Goal: Task Accomplishment & Management: Use online tool/utility

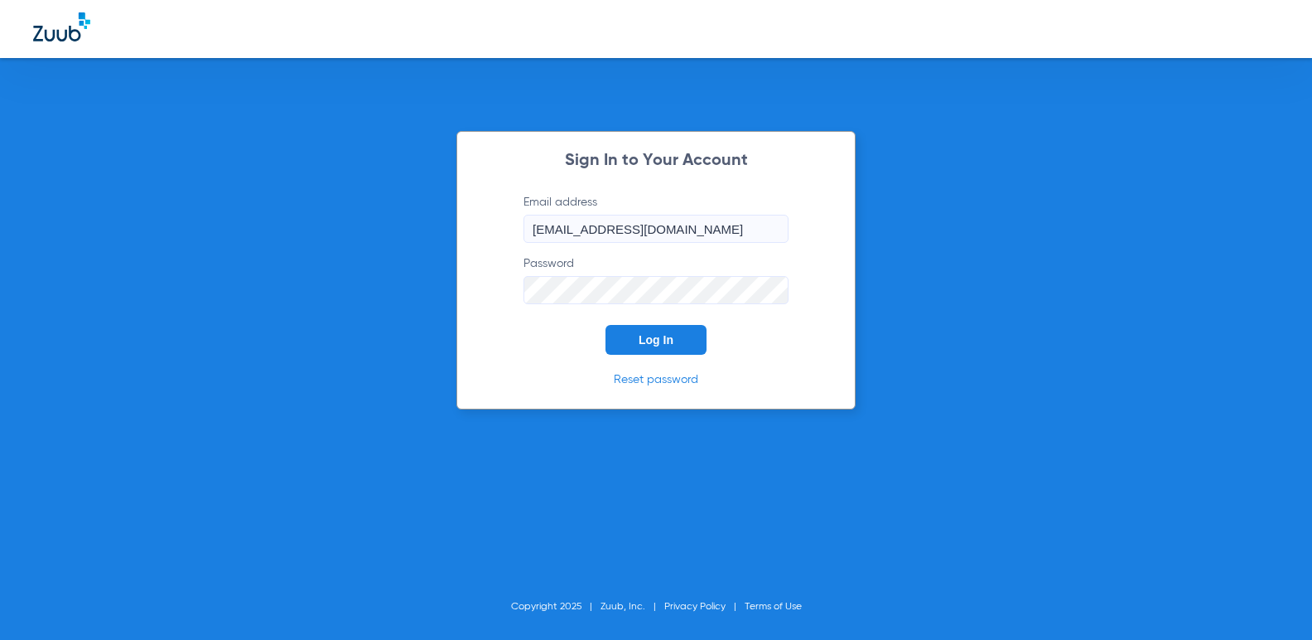
click at [664, 331] on button "Log In" at bounding box center [656, 340] width 101 height 30
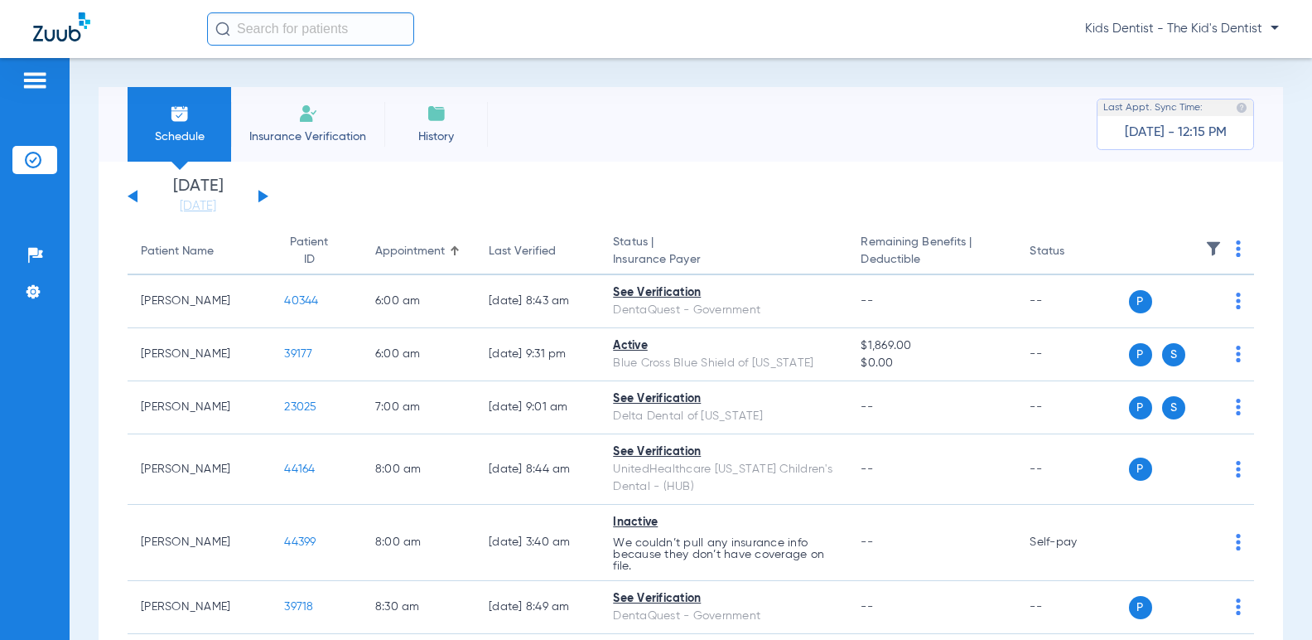
click at [261, 196] on button at bounding box center [263, 196] width 10 height 12
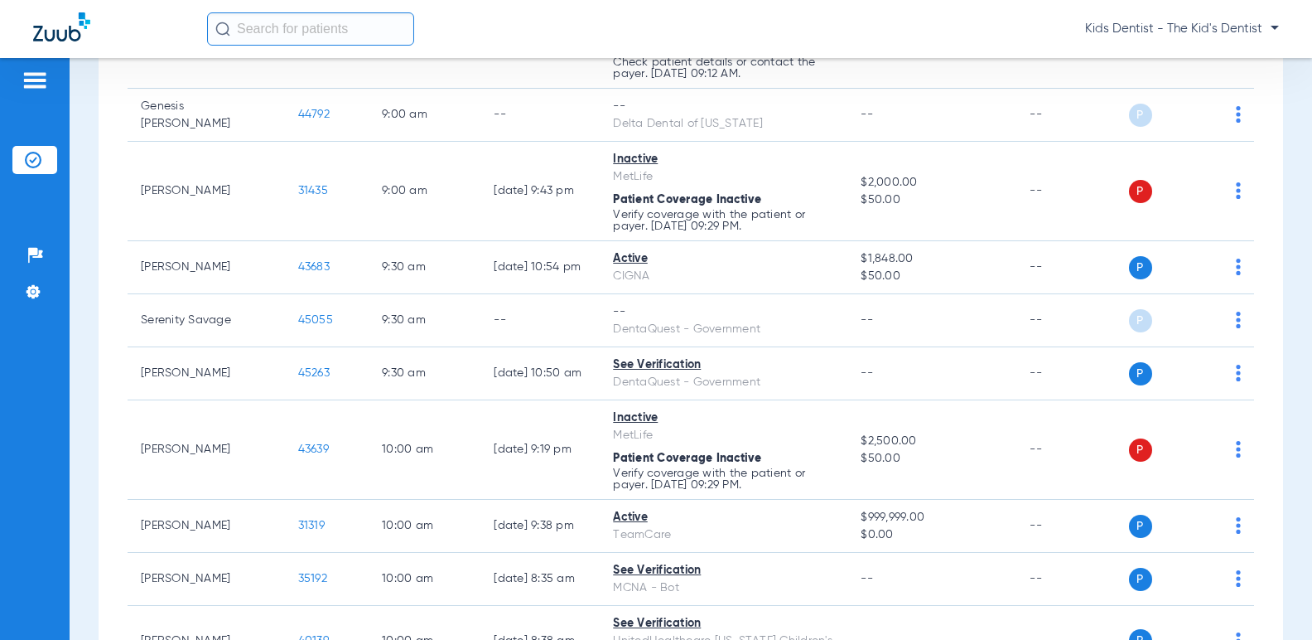
scroll to position [1408, 0]
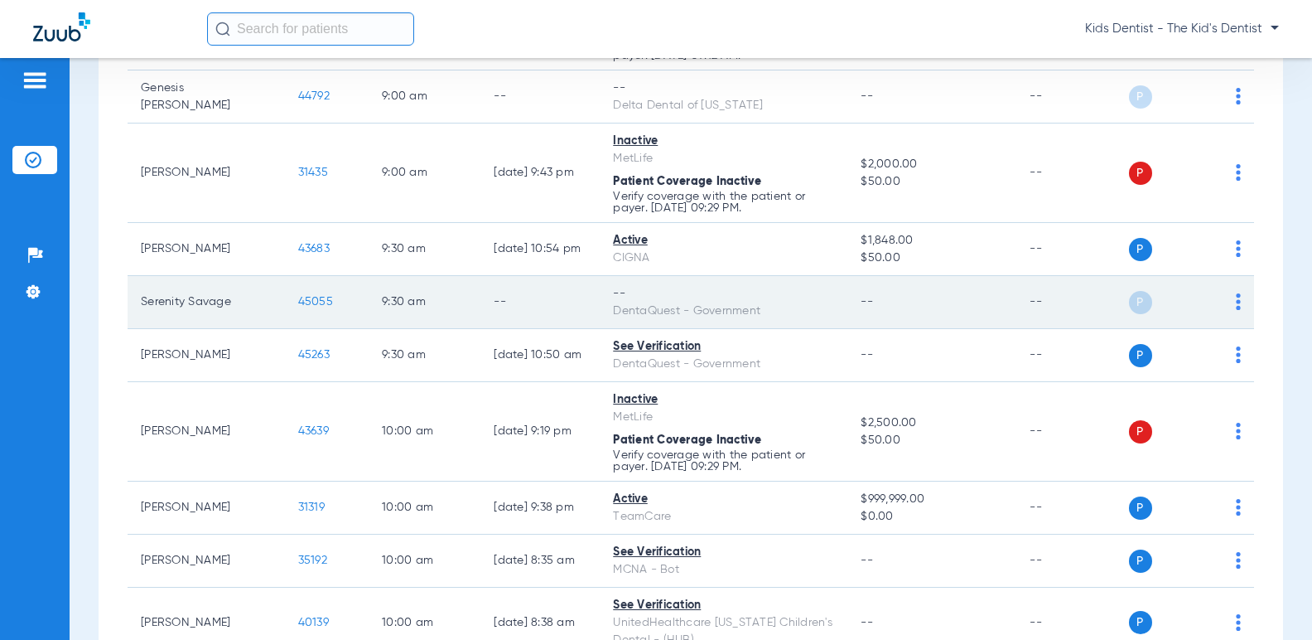
click at [1236, 310] on img at bounding box center [1238, 301] width 5 height 17
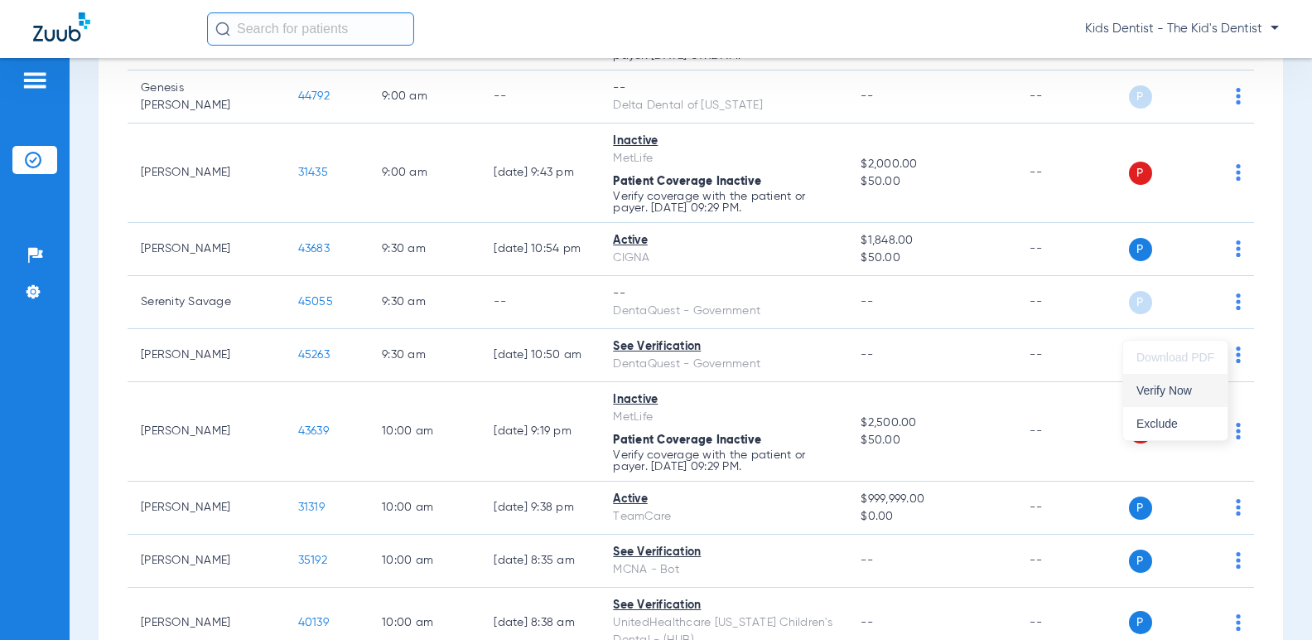
click at [1201, 391] on span "Verify Now" at bounding box center [1176, 390] width 78 height 12
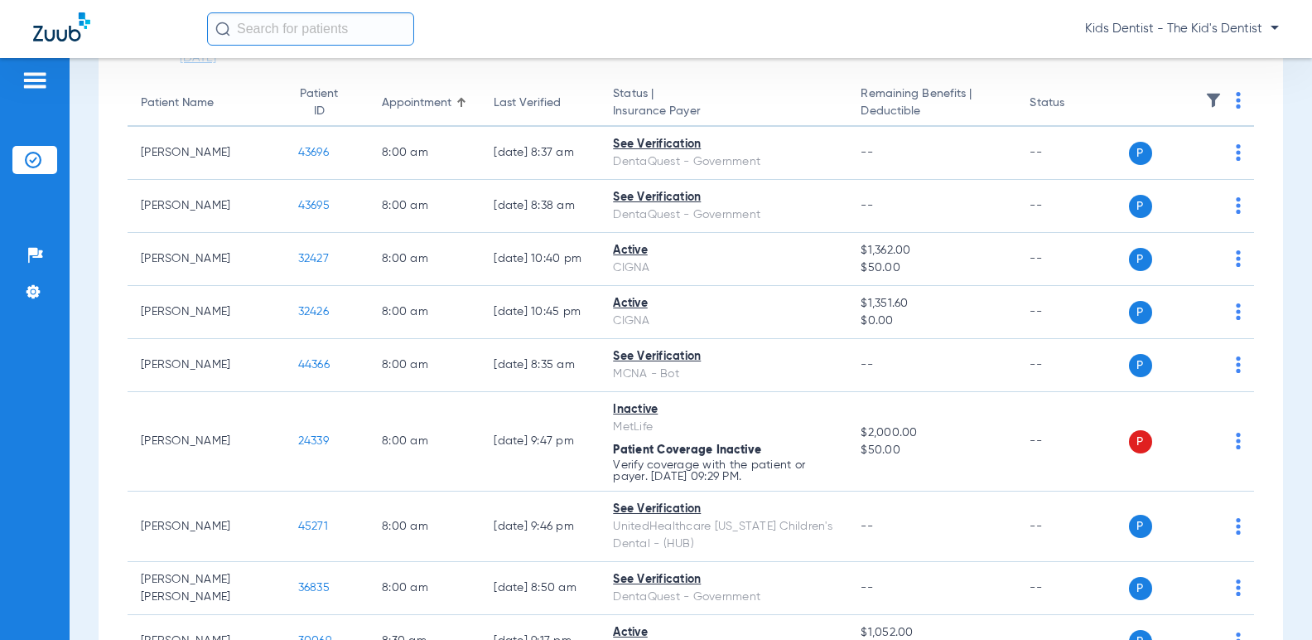
scroll to position [0, 0]
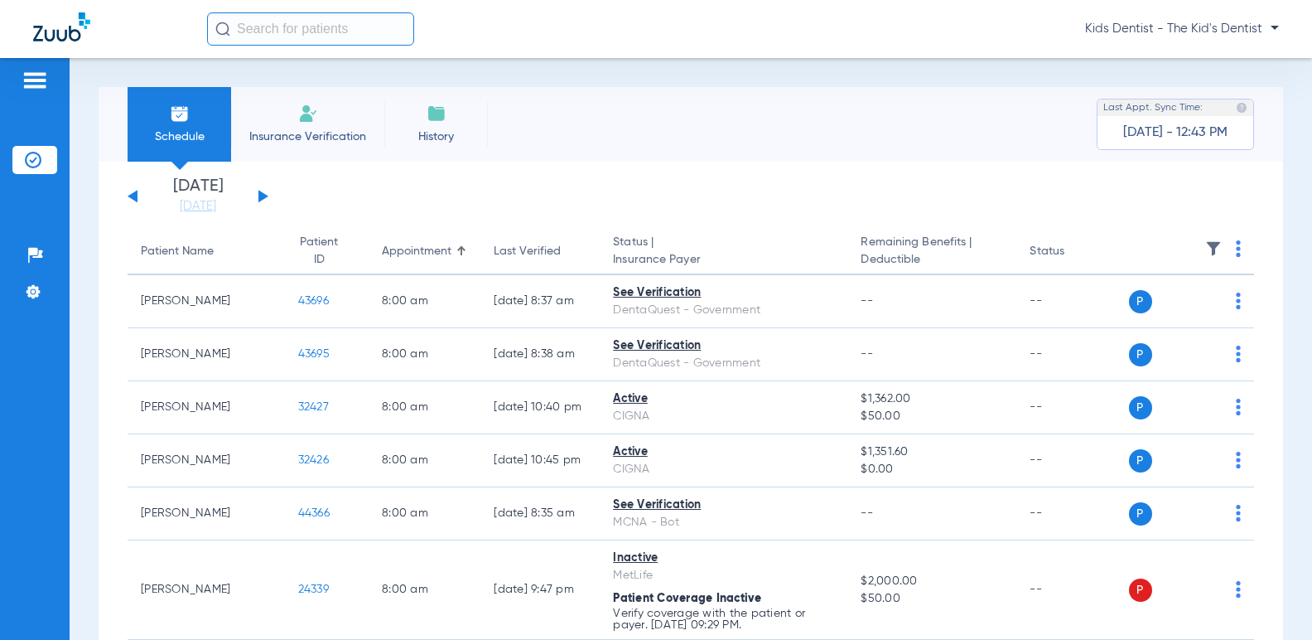
click at [268, 199] on div "[DATE] [DATE] [DATE] [DATE] [DATE] [DATE] [DATE] [DATE] [DATE] [DATE] [DATE] [D…" at bounding box center [198, 196] width 141 height 36
click at [260, 192] on button at bounding box center [263, 196] width 10 height 12
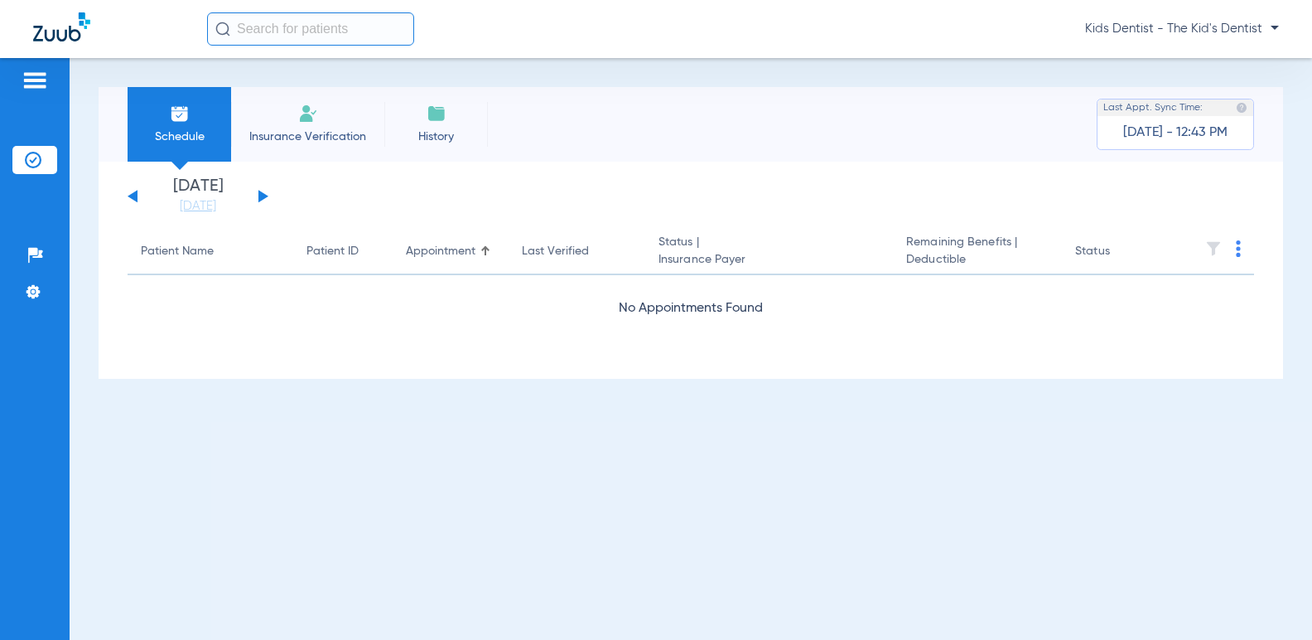
click at [133, 193] on button at bounding box center [133, 196] width 10 height 12
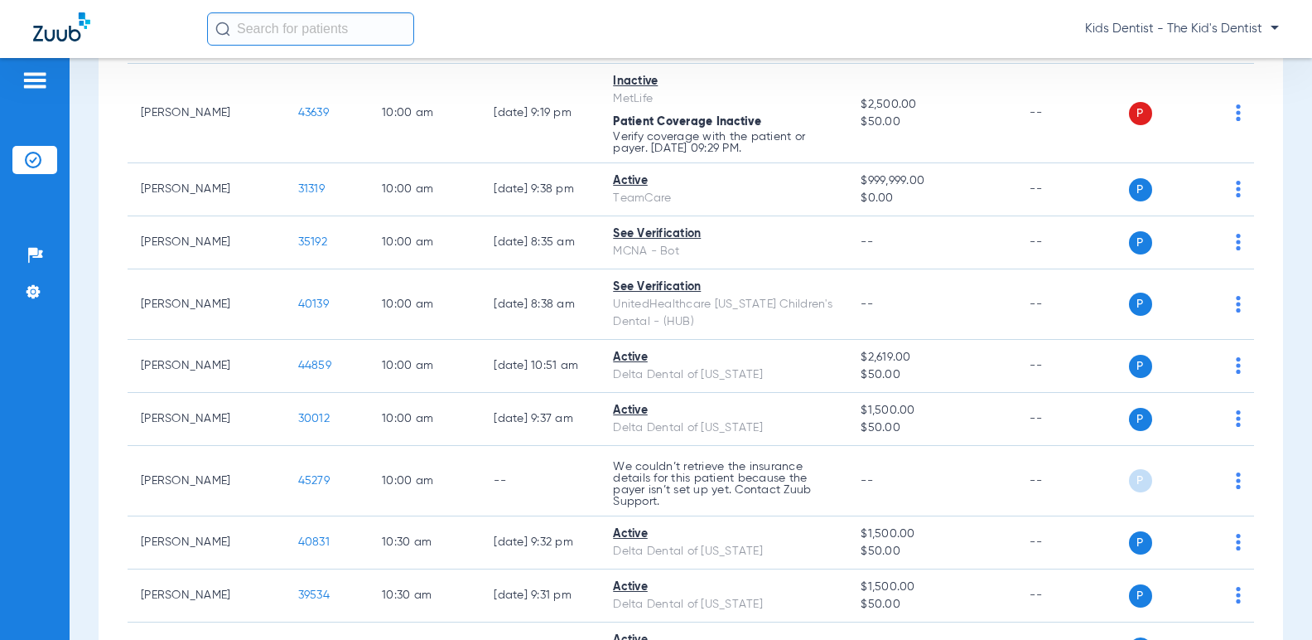
scroll to position [1823, 0]
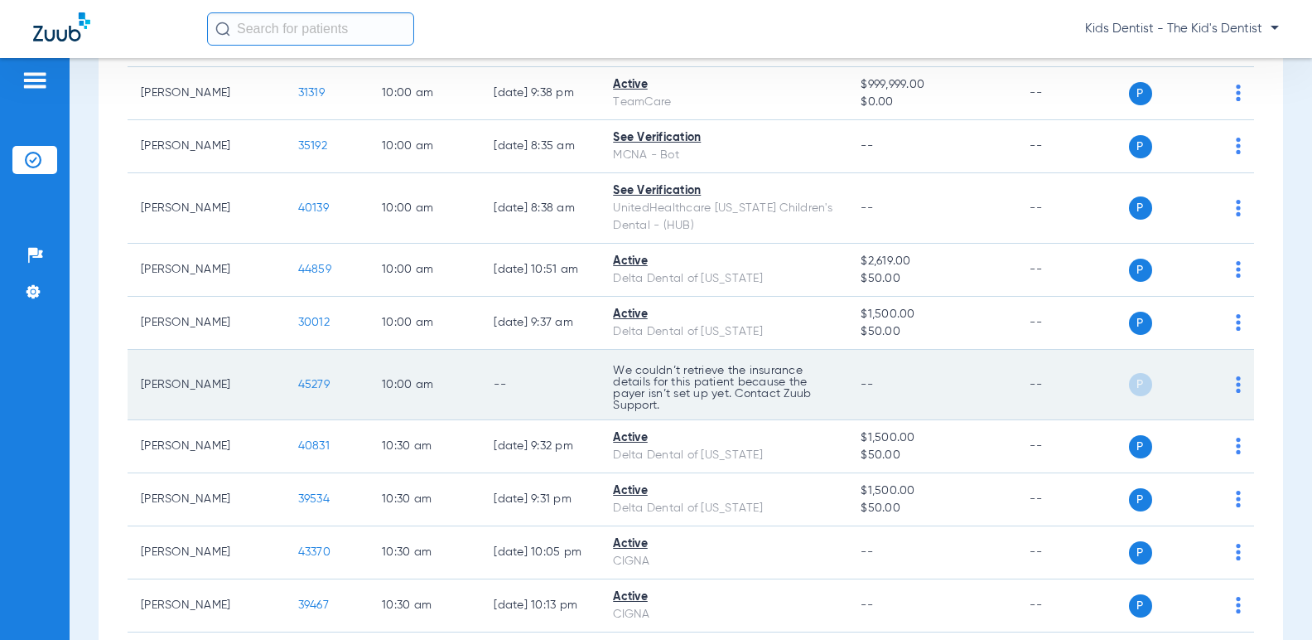
click at [1236, 393] on img at bounding box center [1238, 384] width 5 height 17
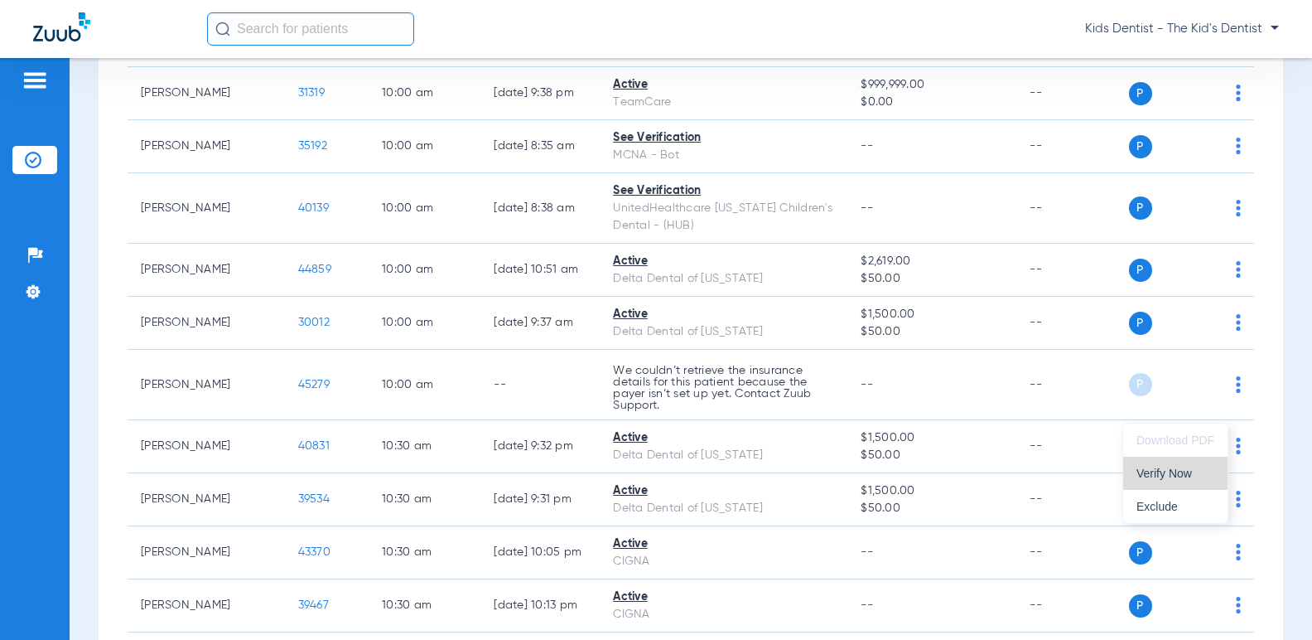
click at [1177, 470] on span "Verify Now" at bounding box center [1176, 473] width 78 height 12
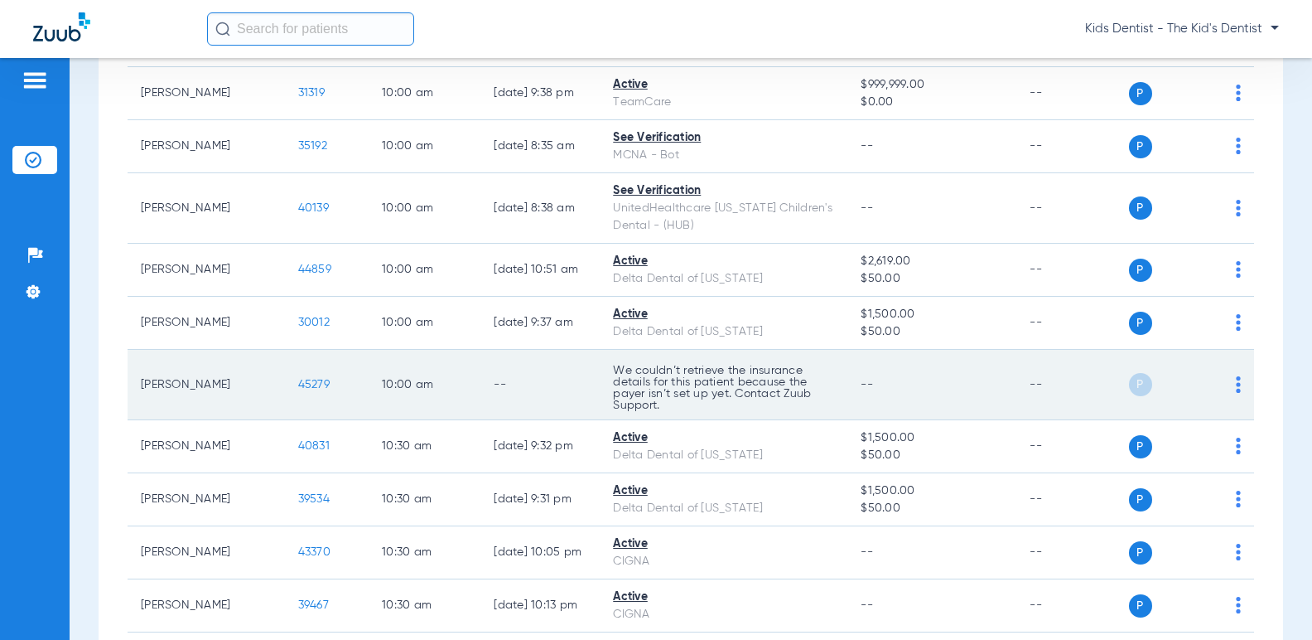
click at [1236, 393] on img at bounding box center [1238, 384] width 5 height 17
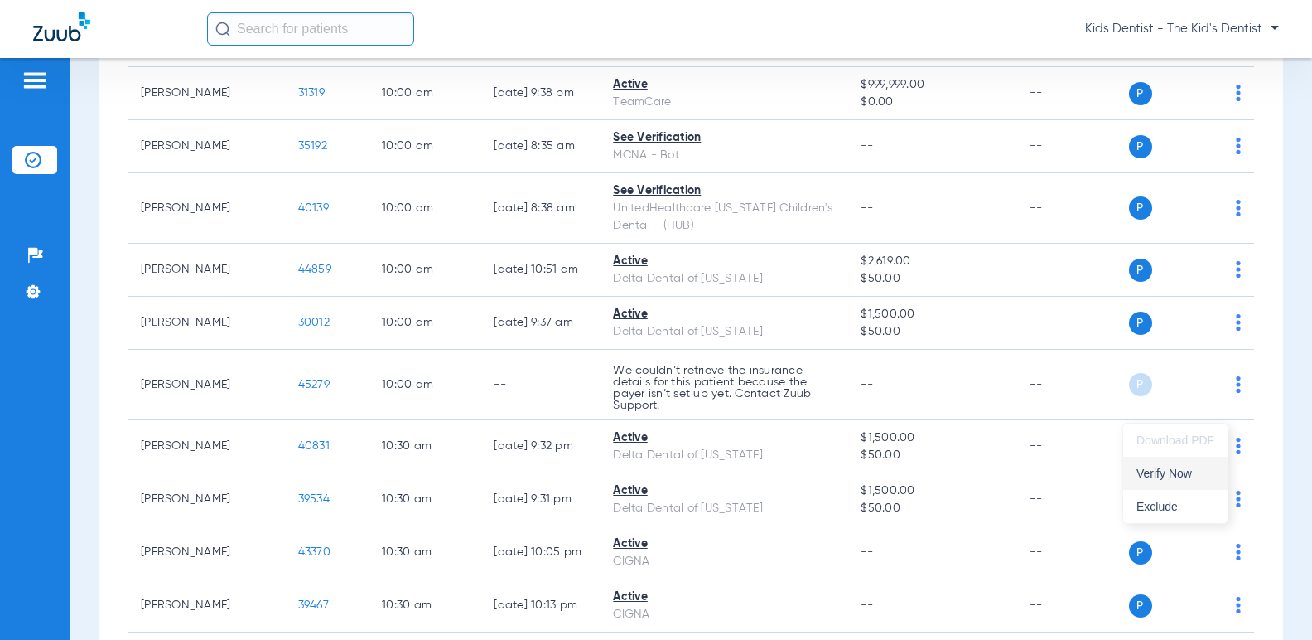
click at [1150, 479] on span "Verify Now" at bounding box center [1176, 473] width 78 height 12
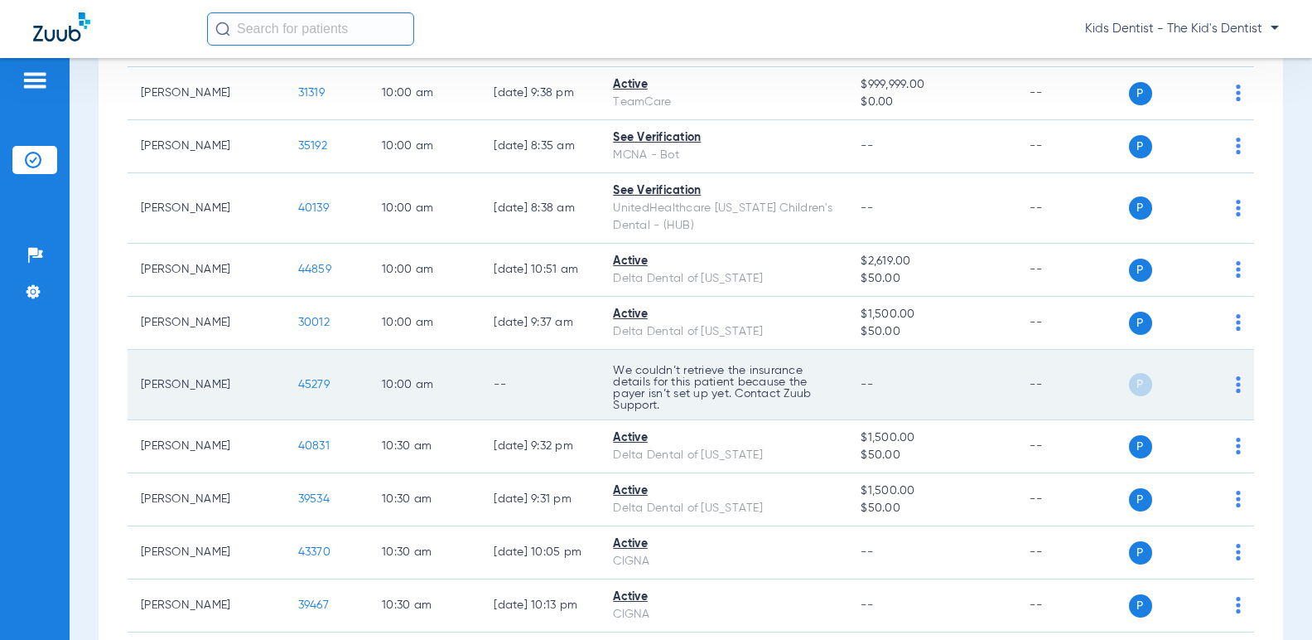
click at [298, 390] on span "45279" at bounding box center [313, 385] width 31 height 12
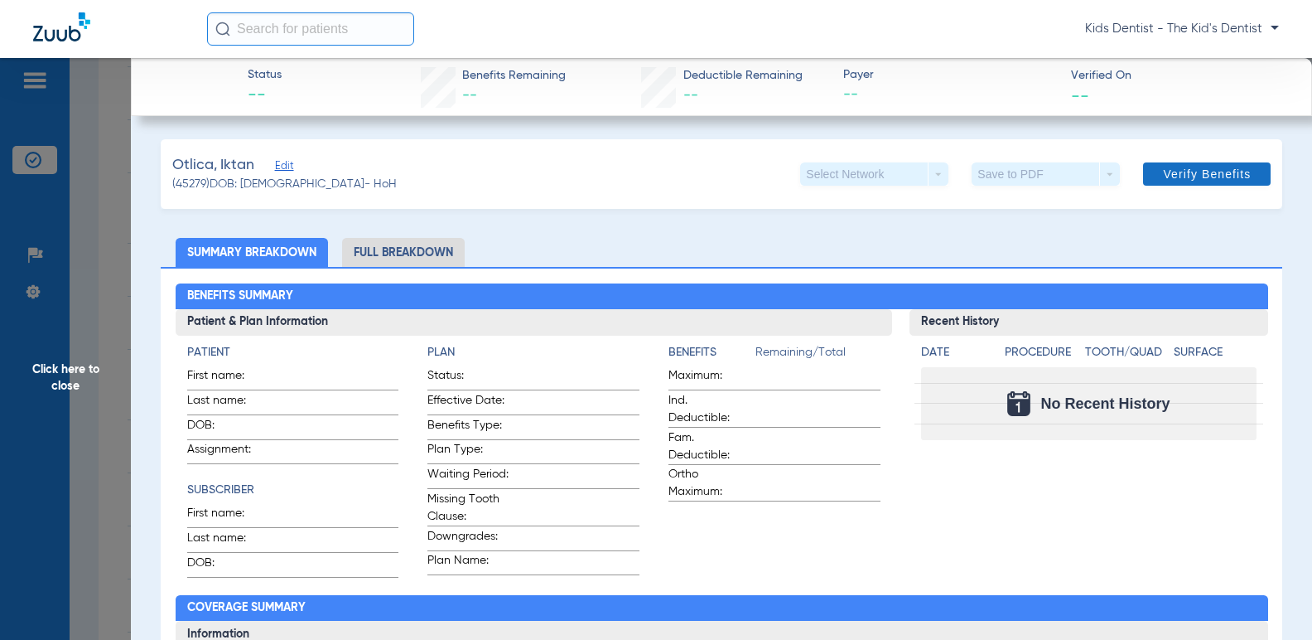
click at [1171, 176] on span "Verify Benefits" at bounding box center [1207, 173] width 88 height 13
